Goal: Transaction & Acquisition: Download file/media

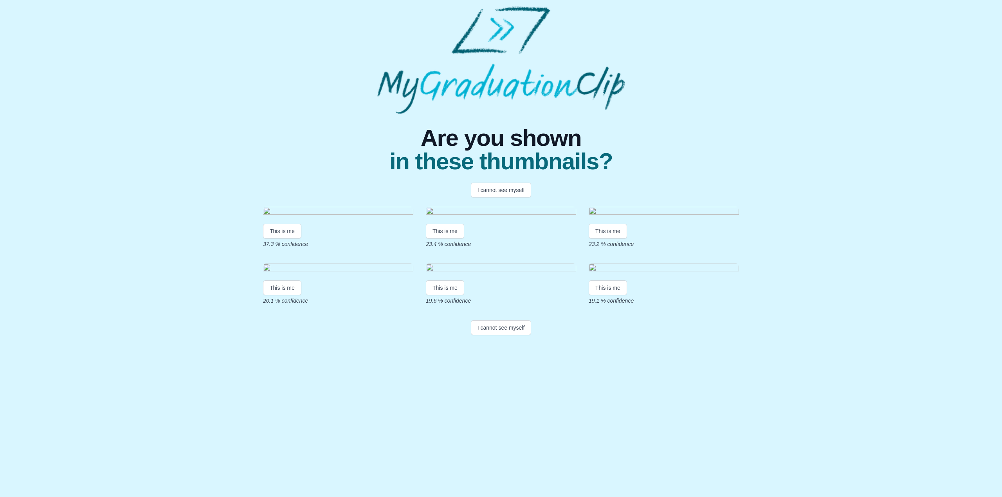
click at [319, 218] on img at bounding box center [338, 212] width 150 height 11
click at [286, 239] on button "This is me" at bounding box center [282, 231] width 38 height 15
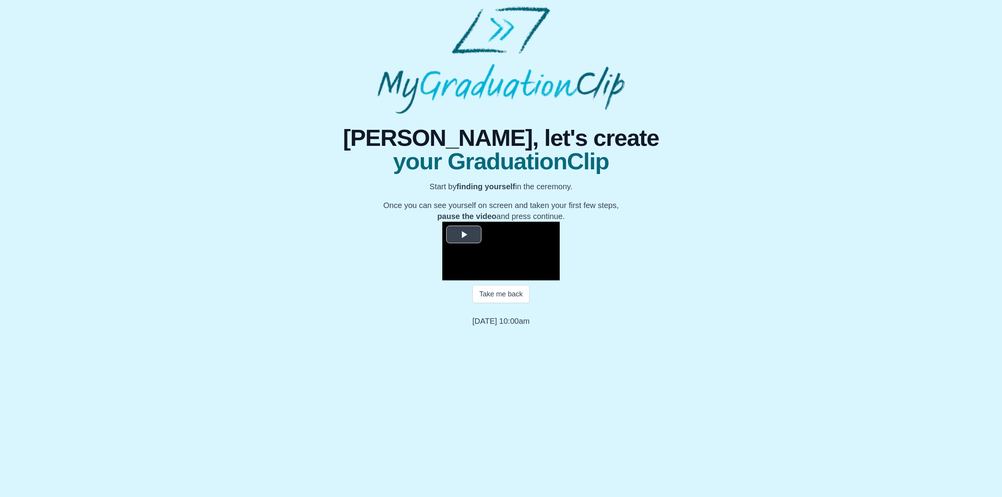
click at [464, 234] on span "Video Player" at bounding box center [464, 234] width 0 height 0
drag, startPoint x: 382, startPoint y: 404, endPoint x: 364, endPoint y: 404, distance: 18.0
click at [458, 281] on div "Unmute" at bounding box center [475, 275] width 35 height 12
click at [466, 269] on span "Video Player" at bounding box center [466, 269] width 0 height 0
drag, startPoint x: 381, startPoint y: 404, endPoint x: 360, endPoint y: 405, distance: 21.2
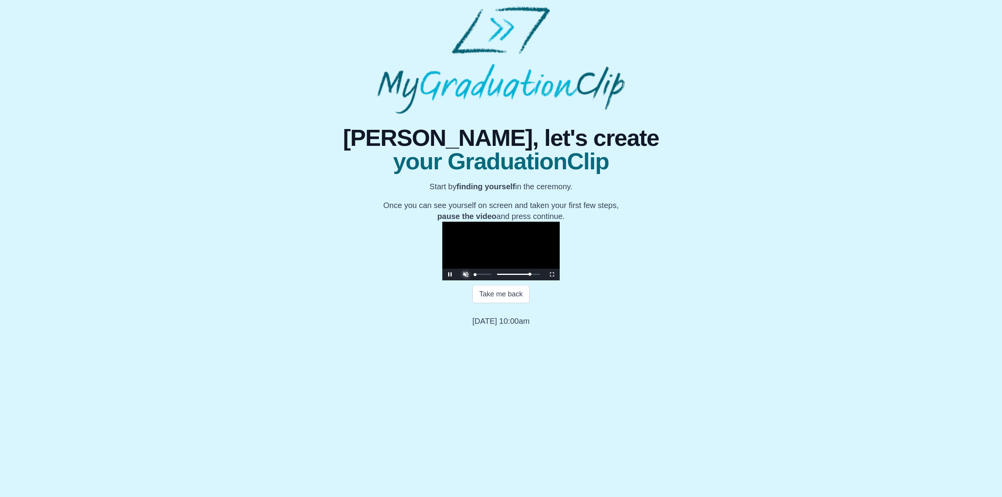
click at [458, 281] on div "Unmute" at bounding box center [475, 275] width 35 height 12
click at [466, 269] on span "Video Player" at bounding box center [466, 269] width 0 height 0
drag, startPoint x: 582, startPoint y: 402, endPoint x: 369, endPoint y: 403, distance: 212.9
click at [477, 276] on div "00:00 Progress : 0%" at bounding box center [477, 275] width 0 height 2
click at [531, 276] on div "Loaded : 0% 33:24 00:05 Progress : 0%" at bounding box center [508, 275] width 63 height 2
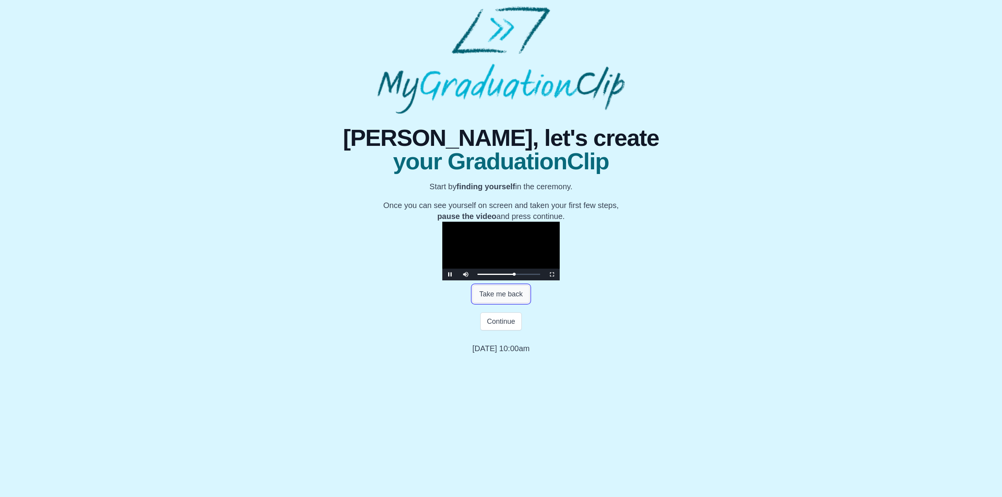
click at [516, 303] on button "Take me back" at bounding box center [500, 294] width 57 height 18
click at [450, 275] on span "Video Player" at bounding box center [450, 275] width 0 height 0
click at [494, 331] on button "Continue" at bounding box center [500, 322] width 41 height 18
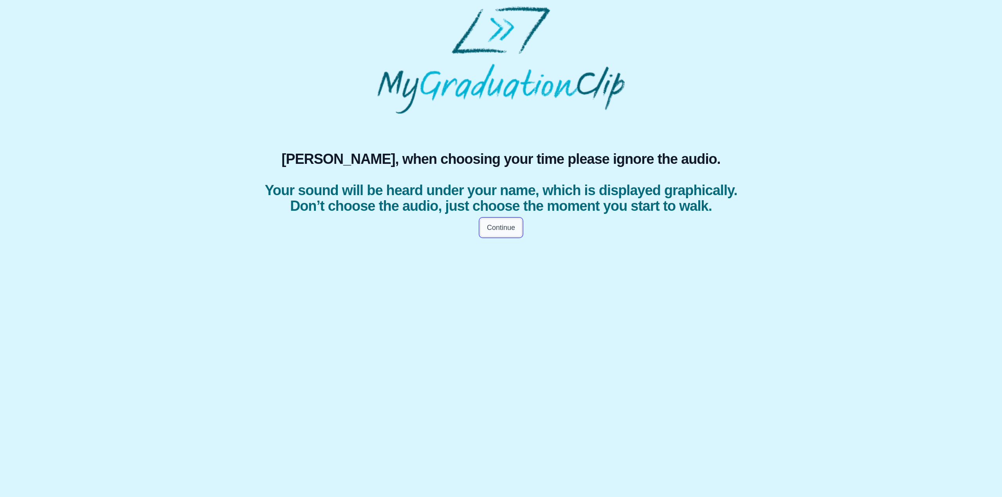
click at [503, 237] on button "Continue" at bounding box center [500, 228] width 41 height 18
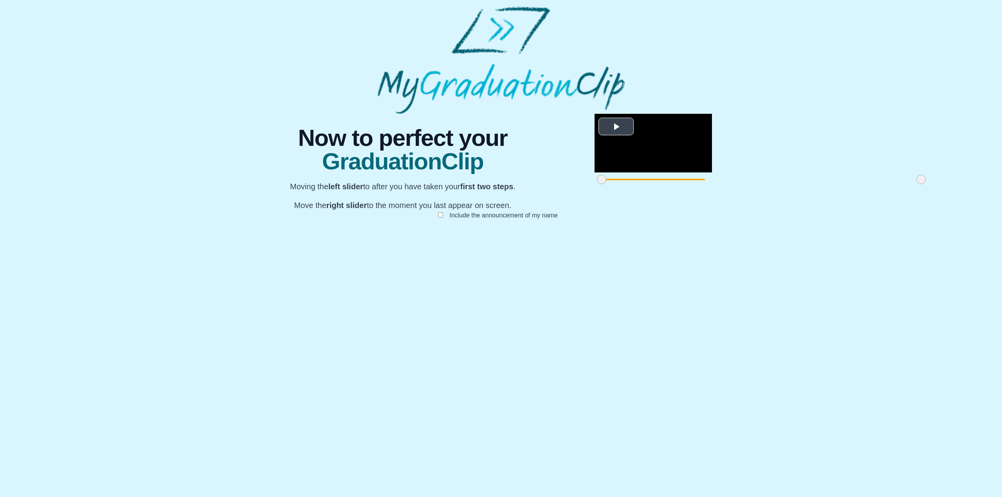
click at [616, 126] on span "Video Player" at bounding box center [616, 126] width 0 height 0
drag, startPoint x: 341, startPoint y: 406, endPoint x: 369, endPoint y: 401, distance: 28.6
click at [625, 184] on span at bounding box center [629, 179] width 9 height 9
click at [594, 173] on video "Video Player" at bounding box center [652, 143] width 117 height 59
drag, startPoint x: 370, startPoint y: 407, endPoint x: 375, endPoint y: 407, distance: 5.5
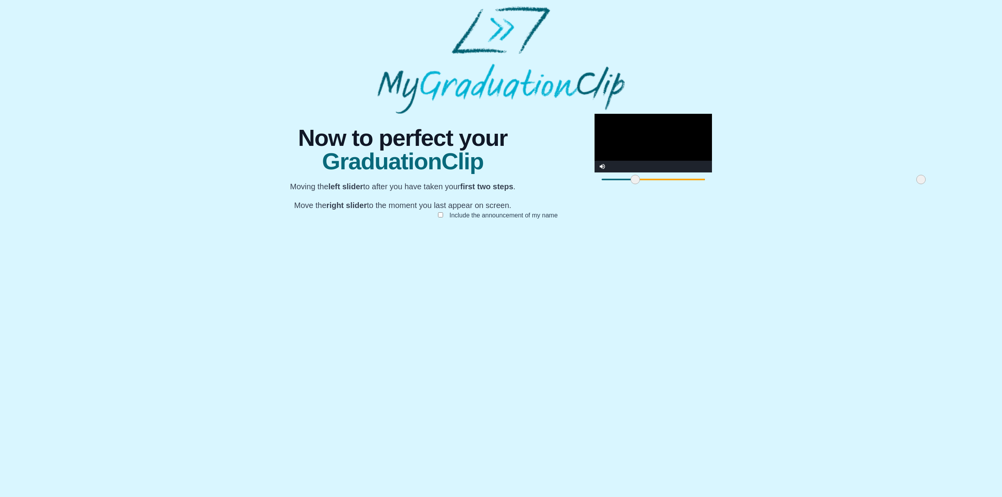
click at [630, 184] on span at bounding box center [634, 179] width 9 height 9
click at [594, 173] on video "Video Player" at bounding box center [652, 143] width 117 height 59
drag, startPoint x: 376, startPoint y: 407, endPoint x: 384, endPoint y: 403, distance: 9.1
click at [639, 184] on span at bounding box center [643, 179] width 9 height 9
click at [594, 173] on video "Video Player" at bounding box center [652, 143] width 117 height 59
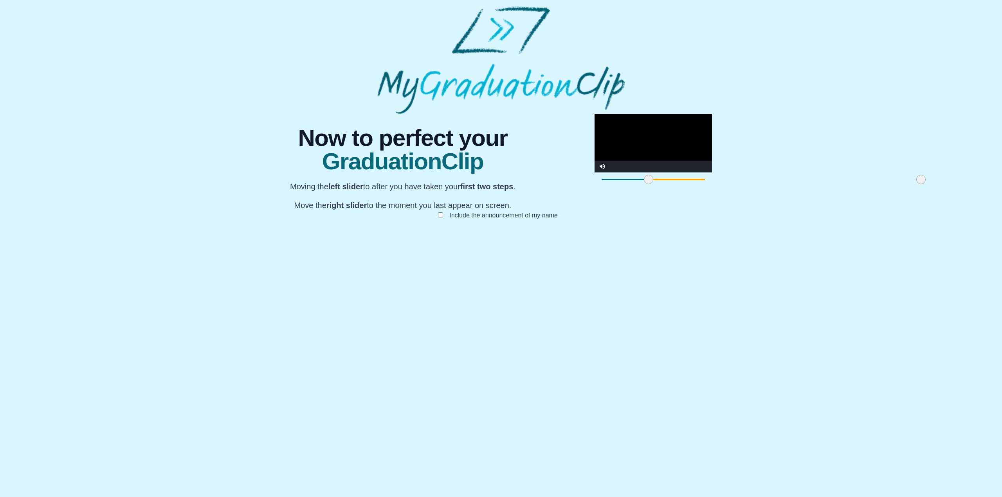
drag, startPoint x: 385, startPoint y: 407, endPoint x: 390, endPoint y: 406, distance: 5.2
click at [644, 184] on span at bounding box center [648, 179] width 9 height 9
click at [594, 173] on video "Video Player" at bounding box center [652, 143] width 117 height 59
drag, startPoint x: 389, startPoint y: 403, endPoint x: 396, endPoint y: 402, distance: 7.1
click at [651, 184] on span at bounding box center [655, 179] width 9 height 9
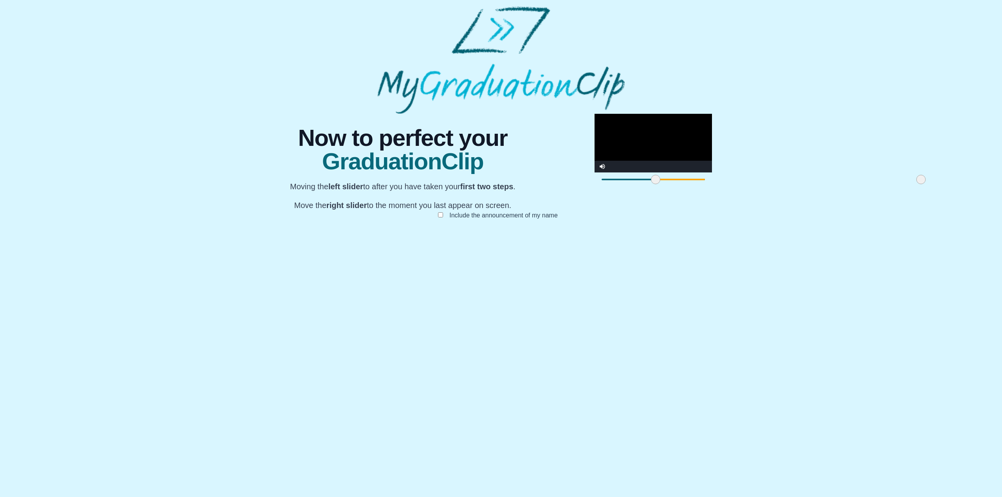
click at [594, 173] on video "Video Player" at bounding box center [652, 143] width 117 height 59
drag, startPoint x: 395, startPoint y: 407, endPoint x: 405, endPoint y: 406, distance: 9.8
click at [661, 184] on span at bounding box center [665, 179] width 9 height 9
click at [594, 173] on video "Video Player" at bounding box center [652, 143] width 117 height 59
drag, startPoint x: 406, startPoint y: 405, endPoint x: 424, endPoint y: 403, distance: 18.5
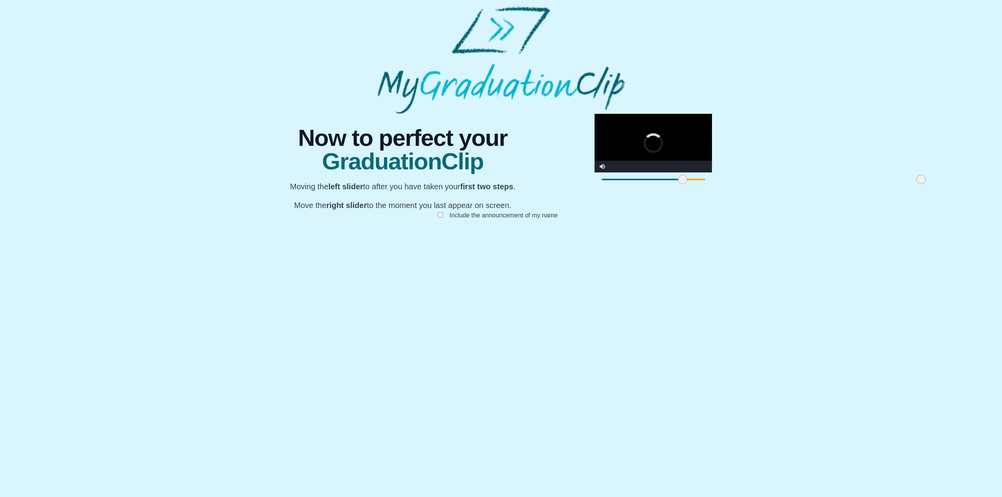
click at [678, 184] on span at bounding box center [682, 179] width 9 height 9
click at [594, 173] on video "Video Player" at bounding box center [652, 143] width 117 height 59
drag, startPoint x: 421, startPoint y: 403, endPoint x: 449, endPoint y: 406, distance: 27.5
click at [706, 184] on span at bounding box center [710, 179] width 9 height 9
click at [594, 173] on video "Video Player" at bounding box center [652, 143] width 117 height 59
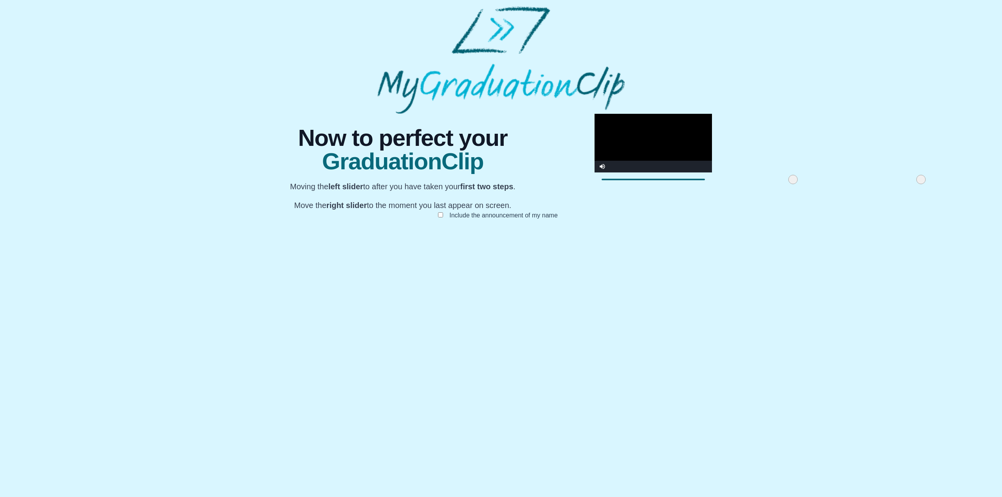
drag, startPoint x: 451, startPoint y: 406, endPoint x: 533, endPoint y: 398, distance: 82.2
click at [786, 187] on div at bounding box center [793, 180] width 14 height 14
click at [594, 173] on video "Video Player" at bounding box center [652, 143] width 117 height 59
drag, startPoint x: 638, startPoint y: 409, endPoint x: 556, endPoint y: 409, distance: 81.4
click at [811, 184] on span at bounding box center [815, 179] width 9 height 9
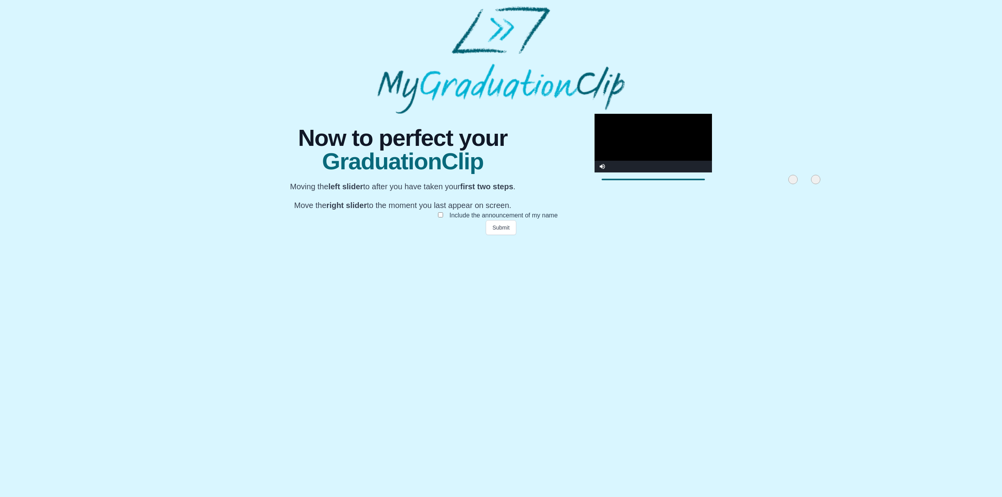
click at [594, 173] on video "Video Player" at bounding box center [652, 143] width 117 height 59
drag, startPoint x: 556, startPoint y: 409, endPoint x: 533, endPoint y: 403, distance: 23.1
click at [798, 184] on span at bounding box center [802, 179] width 9 height 9
click at [788, 184] on span at bounding box center [792, 179] width 9 height 9
click at [796, 187] on div at bounding box center [803, 180] width 14 height 14
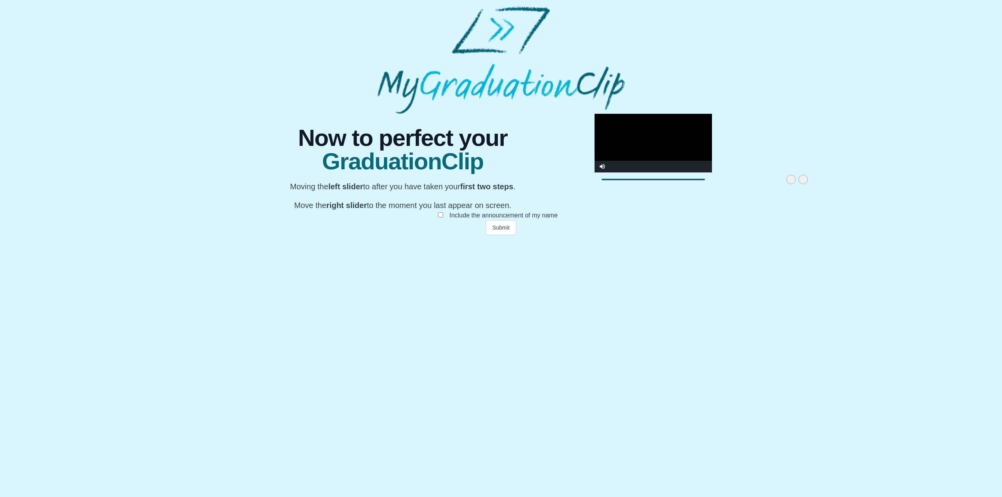
click at [786, 184] on span at bounding box center [790, 179] width 9 height 9
drag, startPoint x: 541, startPoint y: 405, endPoint x: 561, endPoint y: 393, distance: 23.0
click at [594, 187] on div "**********" at bounding box center [652, 150] width 117 height 73
drag, startPoint x: 568, startPoint y: 406, endPoint x: 674, endPoint y: 414, distance: 106.4
click at [706, 235] on div "**********" at bounding box center [500, 174] width 501 height 121
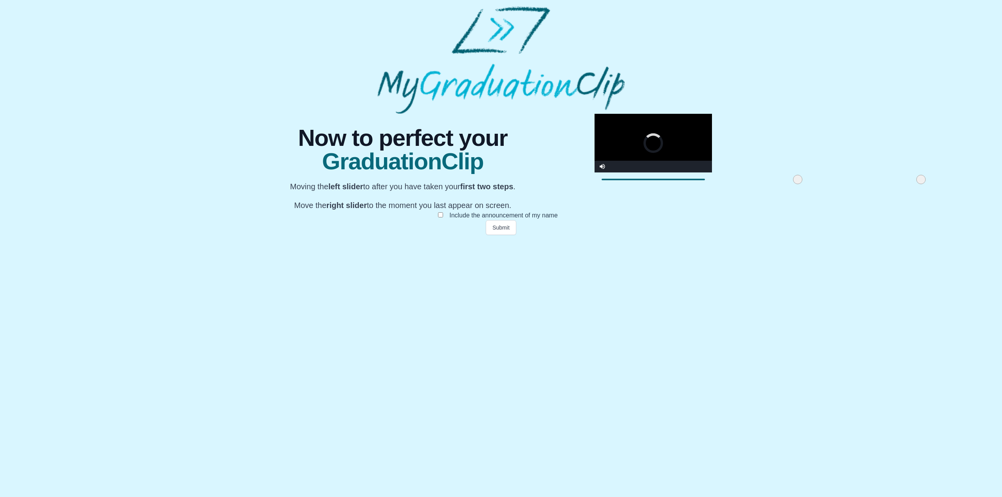
drag, startPoint x: 531, startPoint y: 407, endPoint x: 509, endPoint y: 396, distance: 24.0
click at [793, 184] on span at bounding box center [797, 179] width 9 height 9
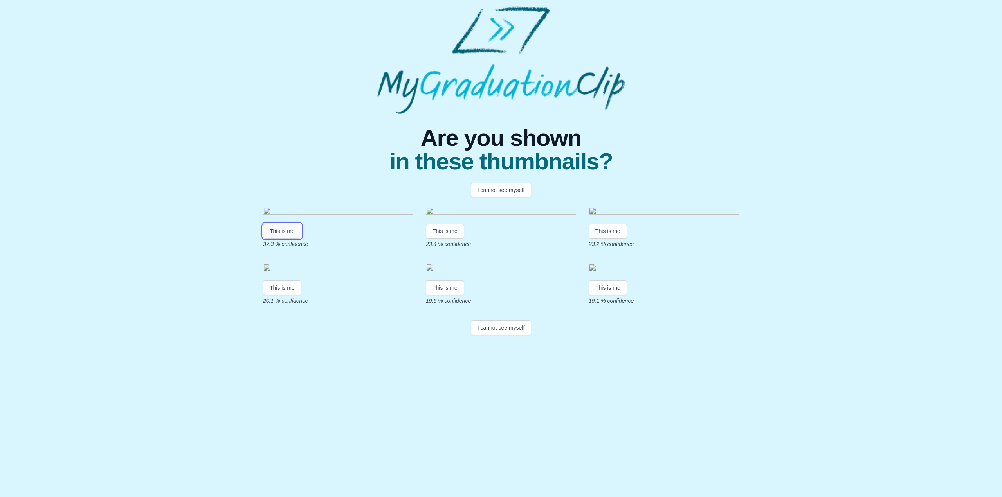
click at [268, 239] on button "This is me" at bounding box center [282, 231] width 38 height 15
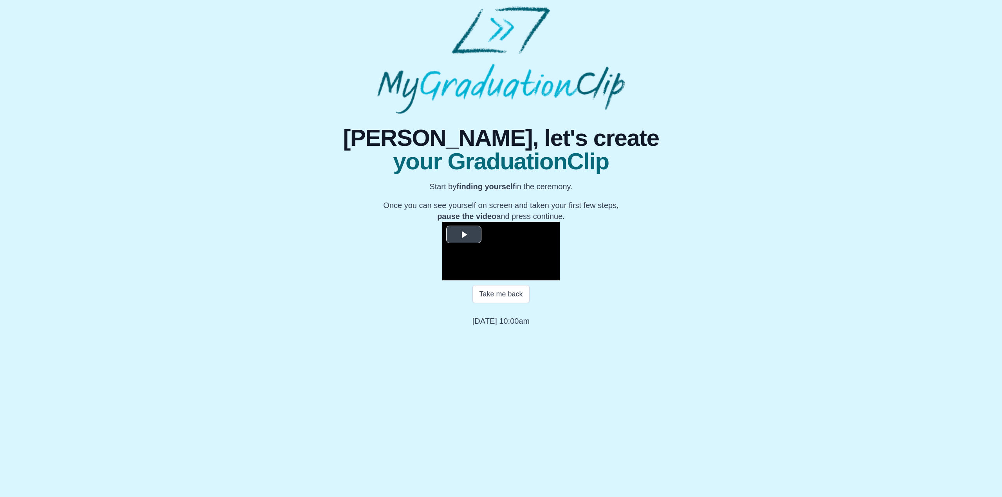
click at [464, 234] on span "Video Player" at bounding box center [464, 234] width 0 height 0
click at [484, 303] on button "Take me back" at bounding box center [500, 294] width 57 height 18
click at [442, 281] on video "Video Player" at bounding box center [500, 251] width 117 height 59
click at [450, 275] on span "Video Player" at bounding box center [450, 275] width 0 height 0
click at [499, 303] on button "Take me back" at bounding box center [500, 294] width 57 height 18
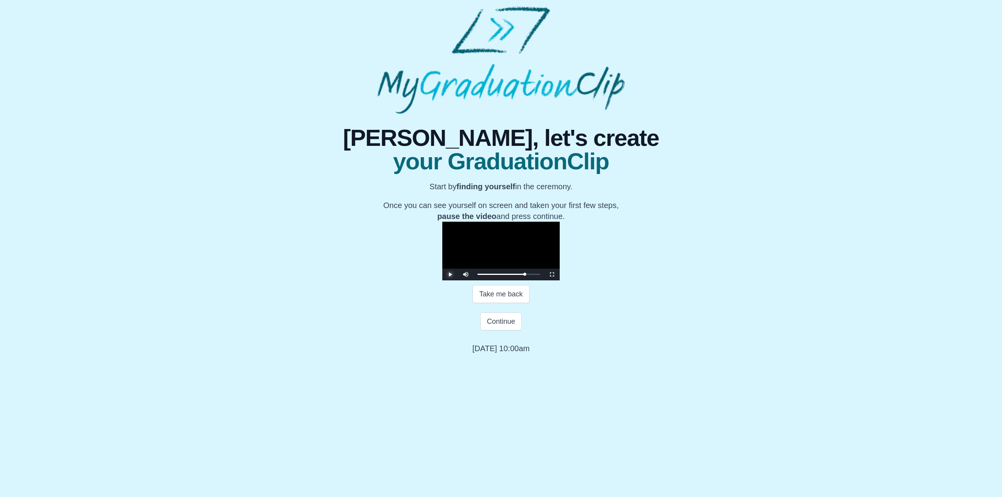
click at [450, 275] on span "Video Player" at bounding box center [450, 275] width 0 height 0
click at [488, 331] on button "Continue" at bounding box center [500, 322] width 41 height 18
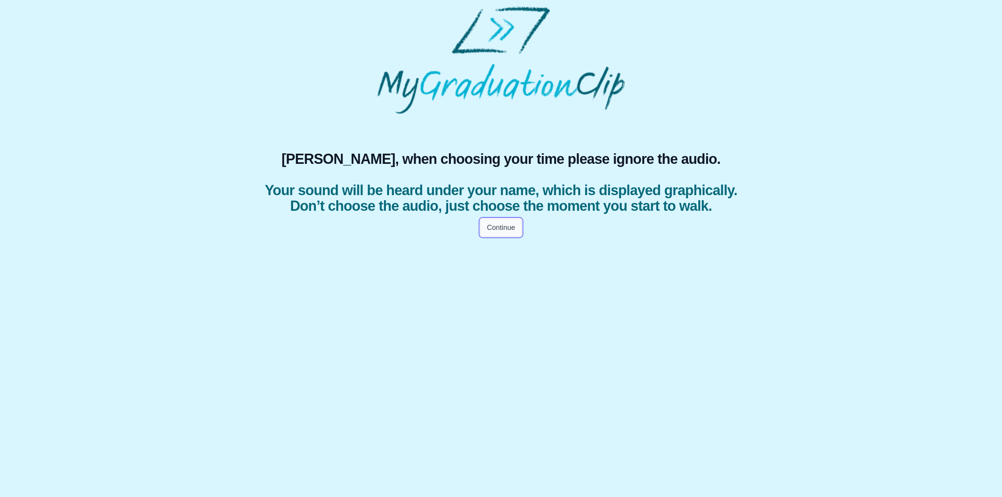
click at [490, 237] on button "Continue" at bounding box center [500, 228] width 41 height 18
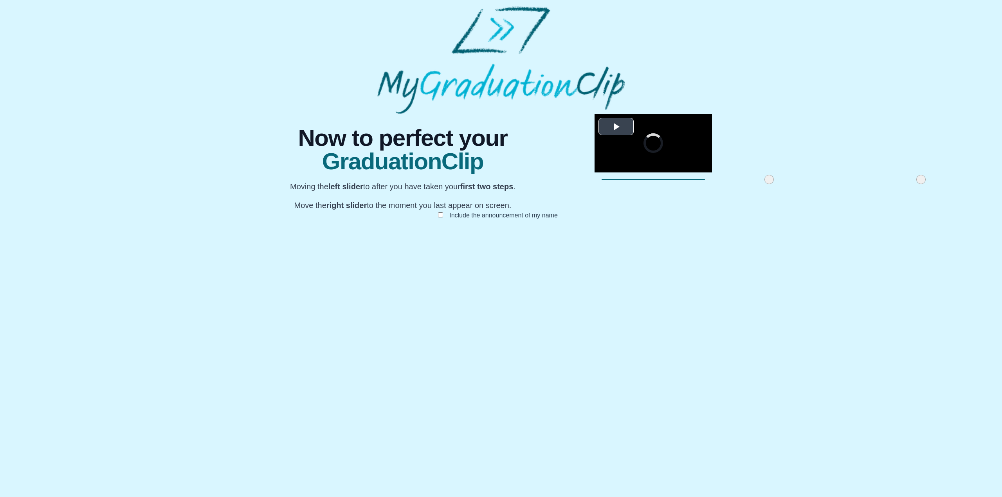
drag, startPoint x: 344, startPoint y: 406, endPoint x: 495, endPoint y: 372, distance: 154.9
click at [594, 187] on div "**********" at bounding box center [652, 150] width 117 height 73
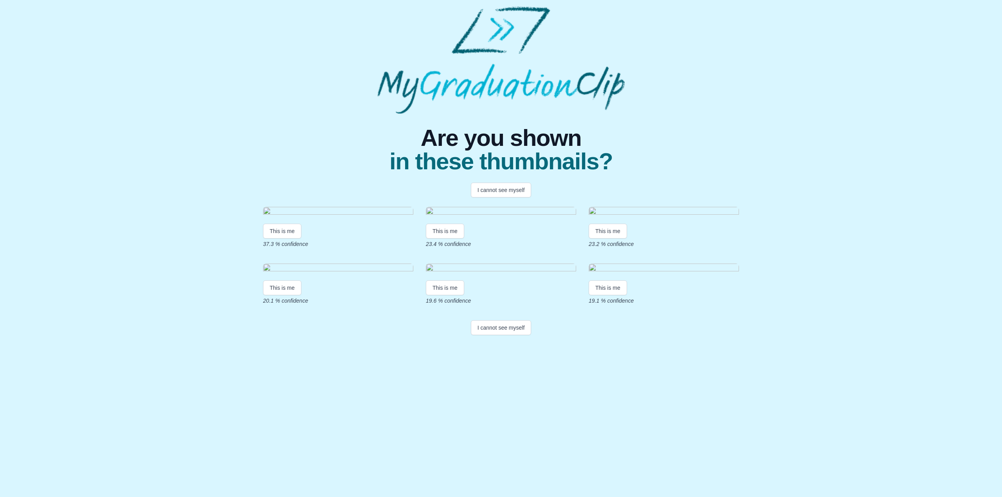
click at [263, 305] on div "This is me 37.3 % confidence This is me 23.4 % confidence This is me 23.2 % con…" at bounding box center [500, 256] width 501 height 110
click at [269, 239] on button "This is me" at bounding box center [282, 231] width 38 height 15
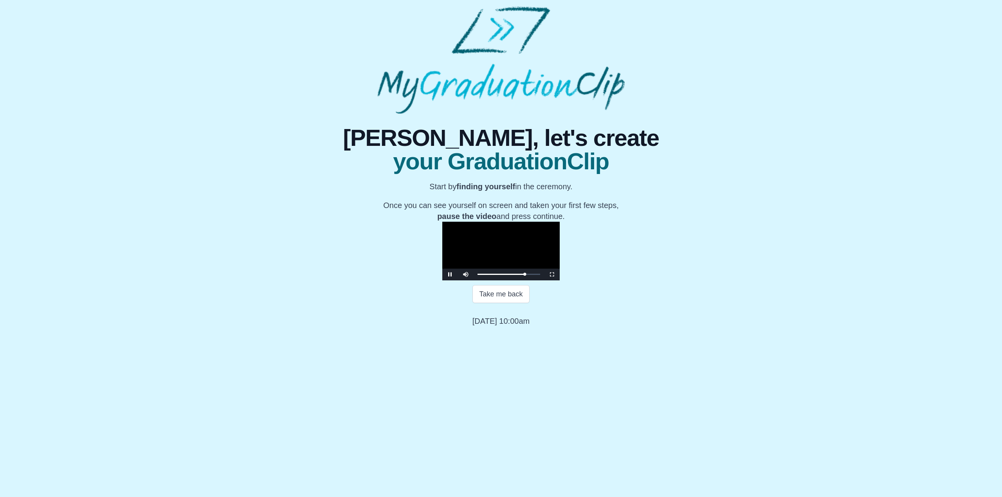
click at [442, 281] on video "Video Player" at bounding box center [500, 251] width 117 height 59
click at [450, 275] on span "Video Player" at bounding box center [450, 275] width 0 height 0
click at [488, 331] on button "Continue" at bounding box center [500, 322] width 41 height 18
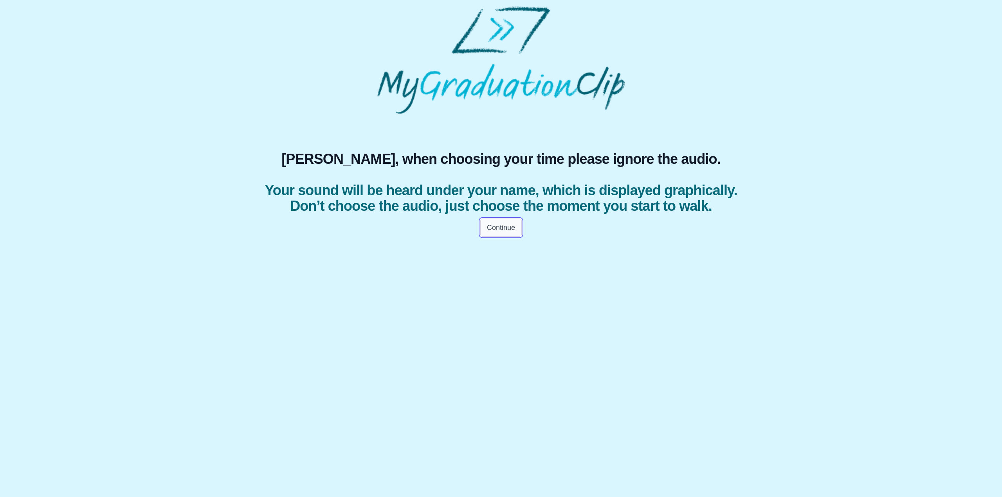
click at [483, 237] on button "Continue" at bounding box center [500, 228] width 41 height 18
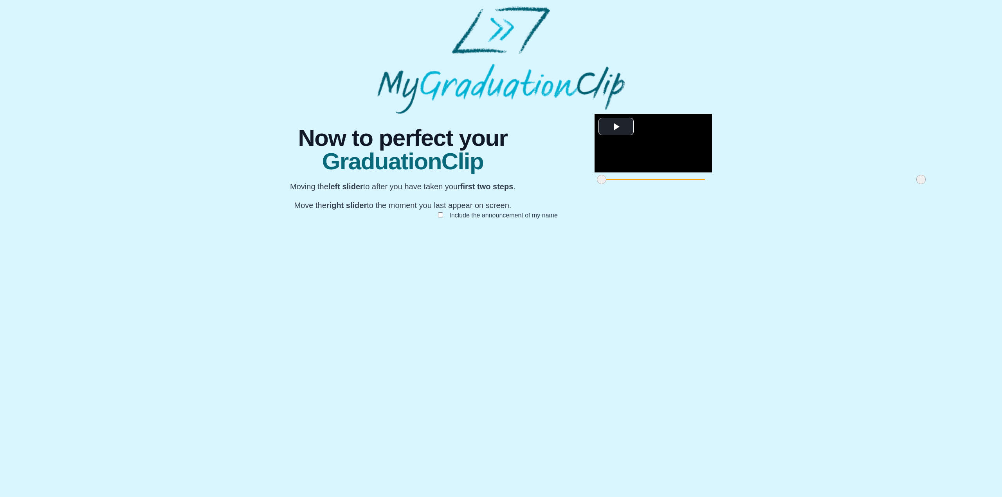
drag, startPoint x: 342, startPoint y: 406, endPoint x: 280, endPoint y: 399, distance: 62.2
click at [280, 235] on div "**********" at bounding box center [500, 174] width 501 height 121
drag, startPoint x: 659, startPoint y: 406, endPoint x: 540, endPoint y: 401, distance: 118.7
click at [798, 184] on span at bounding box center [802, 179] width 9 height 9
drag, startPoint x: 341, startPoint y: 405, endPoint x: 320, endPoint y: 409, distance: 21.4
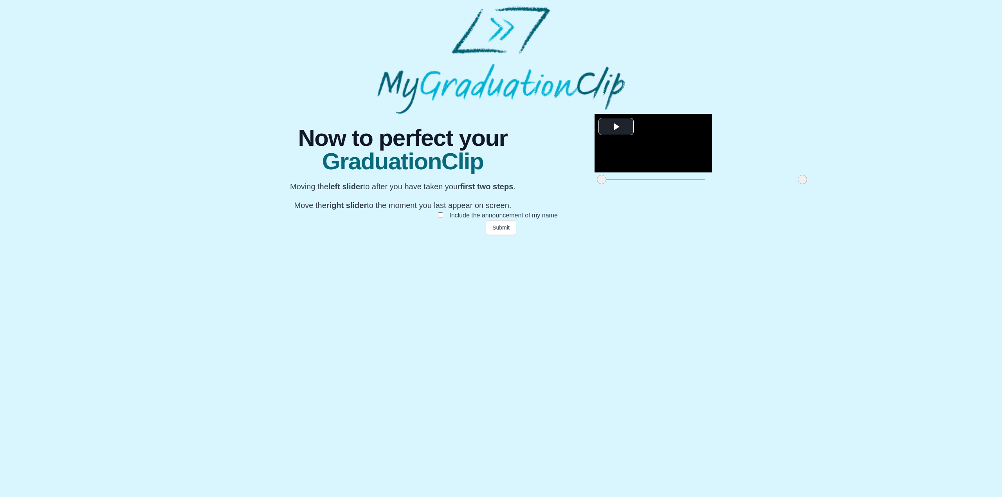
click at [313, 235] on div "**********" at bounding box center [500, 174] width 501 height 121
click at [493, 235] on button "Submit" at bounding box center [501, 227] width 31 height 15
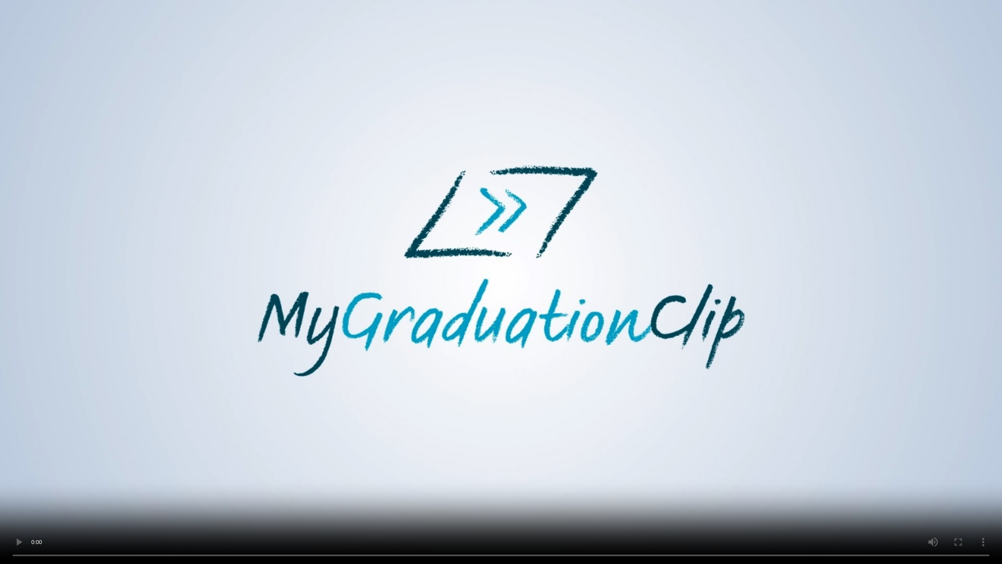
click at [621, 354] on video at bounding box center [501, 282] width 1002 height 564
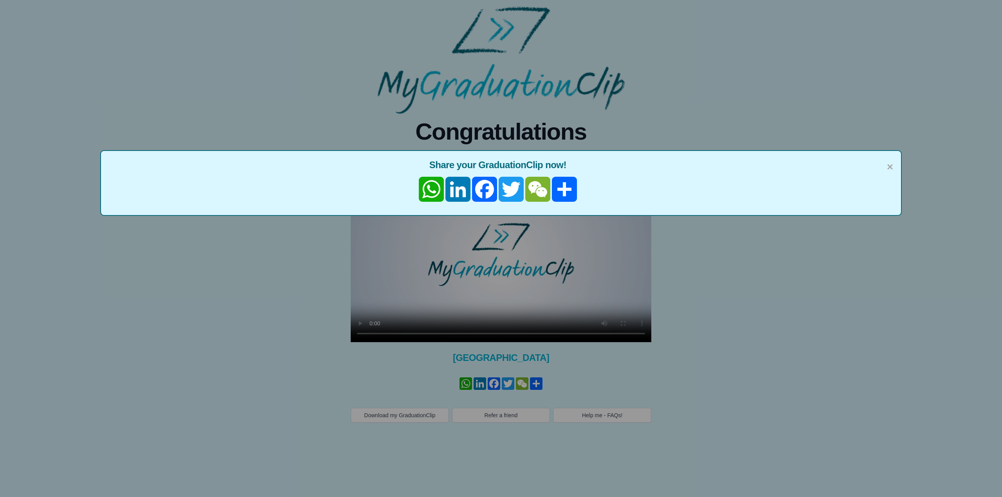
click at [796, 404] on div "× Share your GraduationClip now! WhatsApp LinkedIn Facebook Twitter WeChat Share" at bounding box center [501, 248] width 1002 height 497
click at [889, 164] on span "×" at bounding box center [890, 167] width 6 height 16
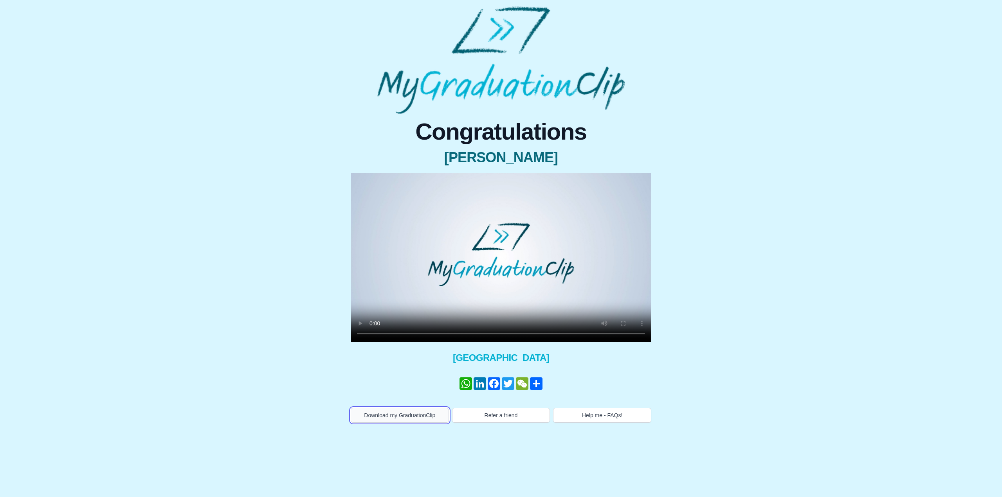
click at [400, 417] on button "Download my GraduationClip" at bounding box center [400, 415] width 98 height 15
